Goal: Task Accomplishment & Management: Use online tool/utility

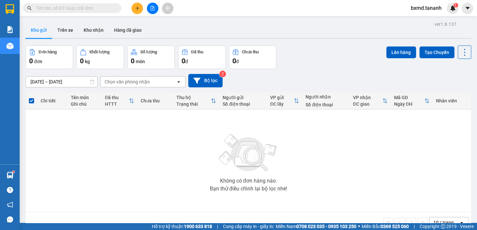
click at [151, 10] on icon "file-add" at bounding box center [152, 8] width 5 height 5
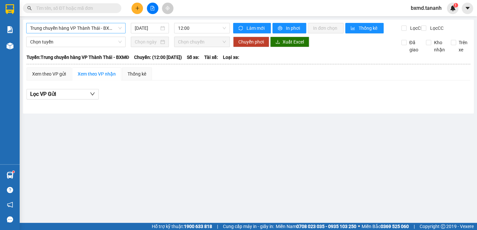
click at [109, 26] on span "Trung chuyển hàng VP Thành Thái - BXMĐ" at bounding box center [75, 28] width 91 height 10
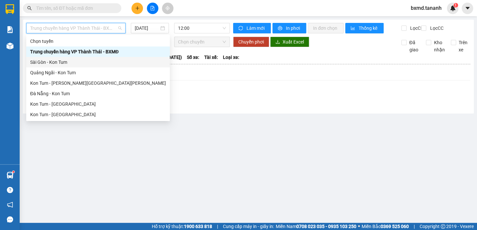
click at [84, 60] on div "Sài Gòn - Kon Tum" at bounding box center [98, 62] width 136 height 7
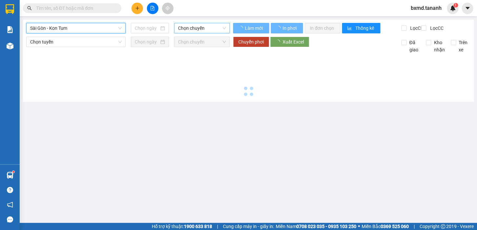
type input "[DATE]"
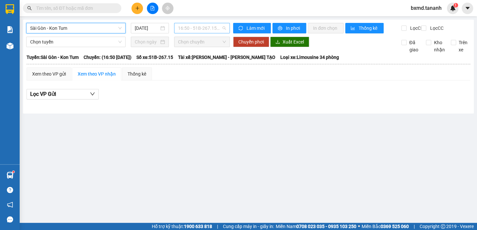
click at [205, 26] on span "16:50 - 51B-267.15 - (Đã [PERSON_NAME])" at bounding box center [202, 28] width 48 height 10
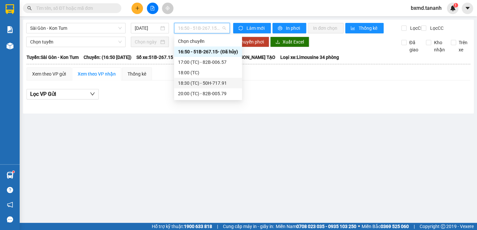
click at [204, 87] on div "18:30 (TC) - 50H-717.91" at bounding box center [208, 83] width 68 height 10
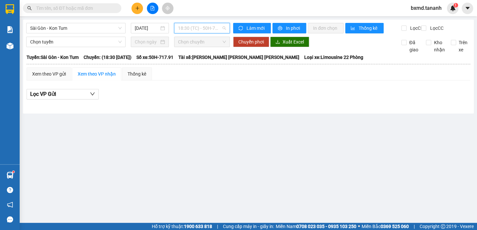
click at [215, 27] on span "18:30 (TC) - 50H-717.91" at bounding box center [202, 28] width 48 height 10
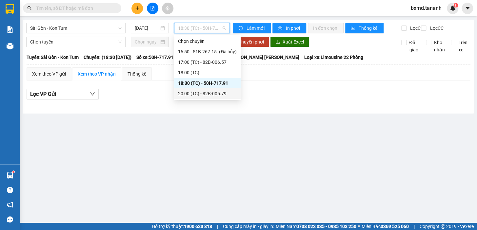
click at [210, 96] on div "20:00 (TC) - 82B-005.79" at bounding box center [207, 93] width 59 height 7
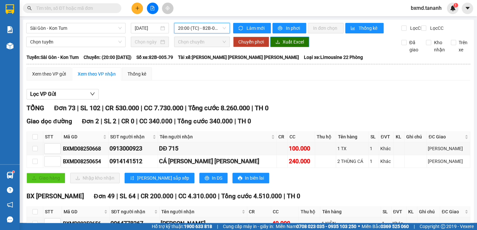
click at [295, 46] on span "Xuất Excel" at bounding box center [292, 41] width 21 height 7
